Goal: Check status

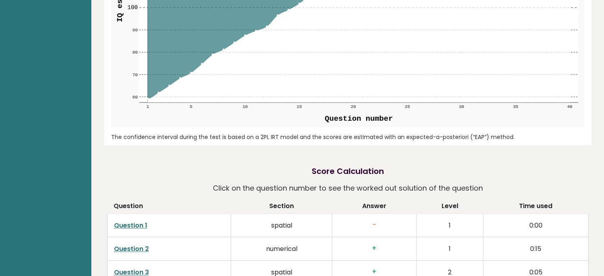
scroll to position [2158, 0]
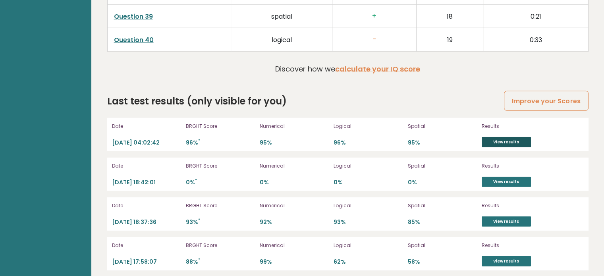
click at [509, 137] on link "View results" at bounding box center [506, 142] width 49 height 10
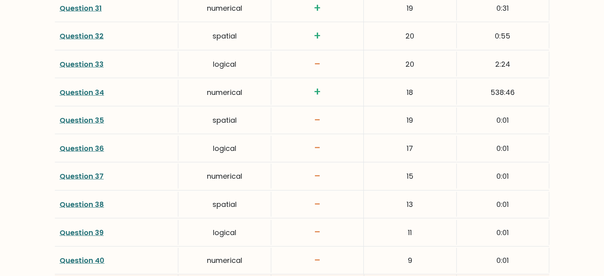
scroll to position [1997, 0]
